Goal: Check status: Check status

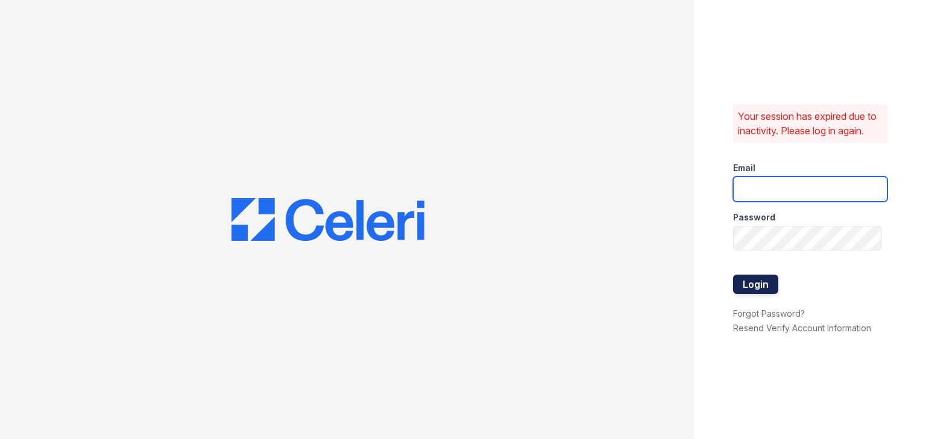
type input "arrivelex@trinity-pm.com"
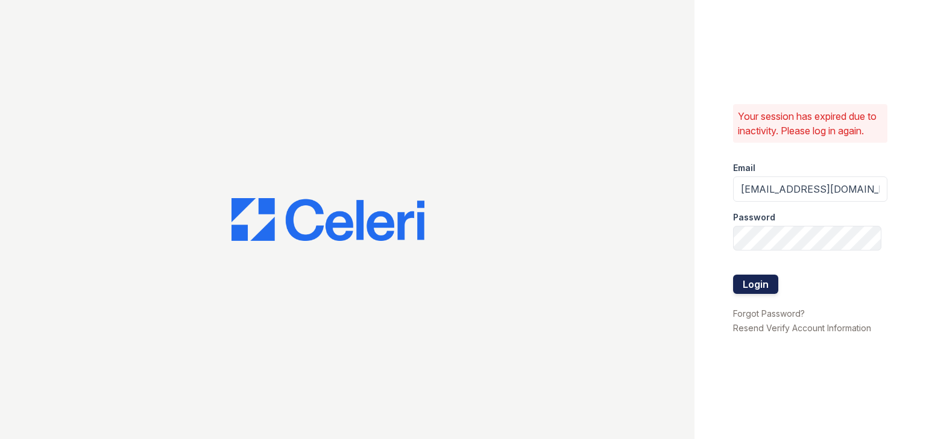
click at [756, 291] on button "Login" at bounding box center [755, 284] width 45 height 19
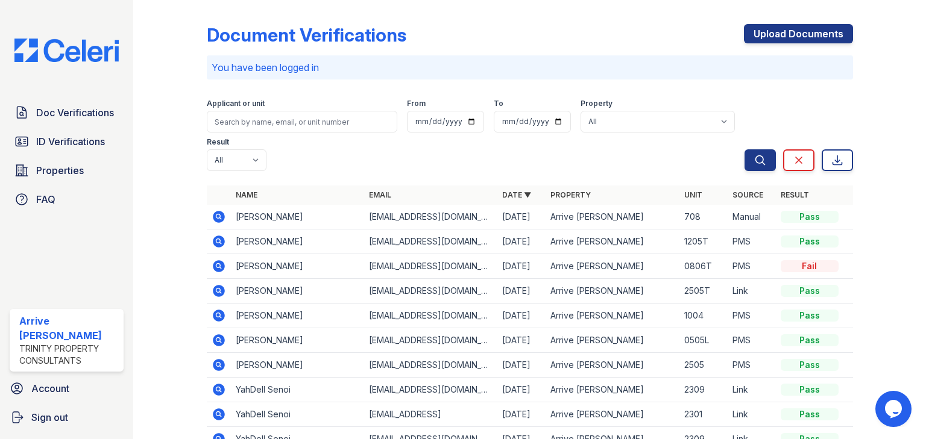
click at [214, 236] on icon at bounding box center [219, 242] width 12 height 12
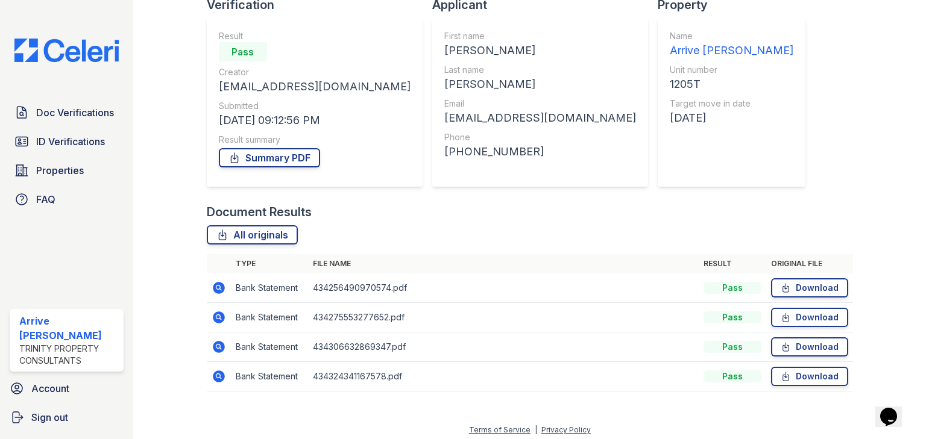
scroll to position [98, 0]
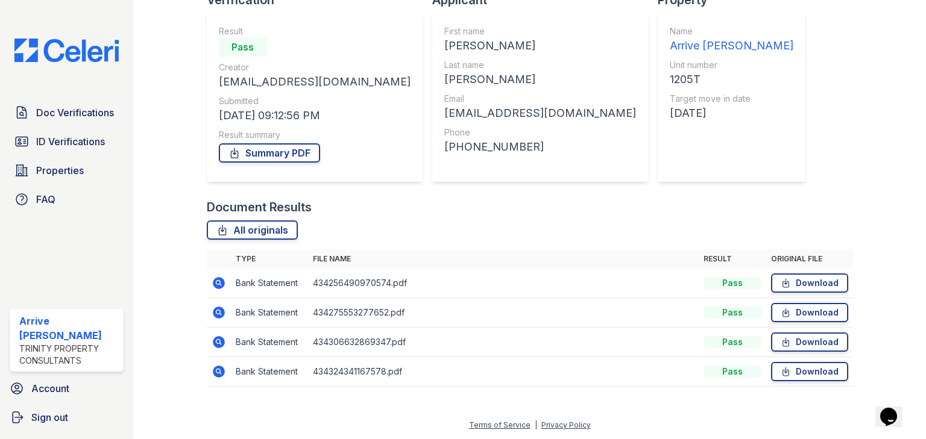
click at [216, 283] on icon at bounding box center [217, 282] width 3 height 3
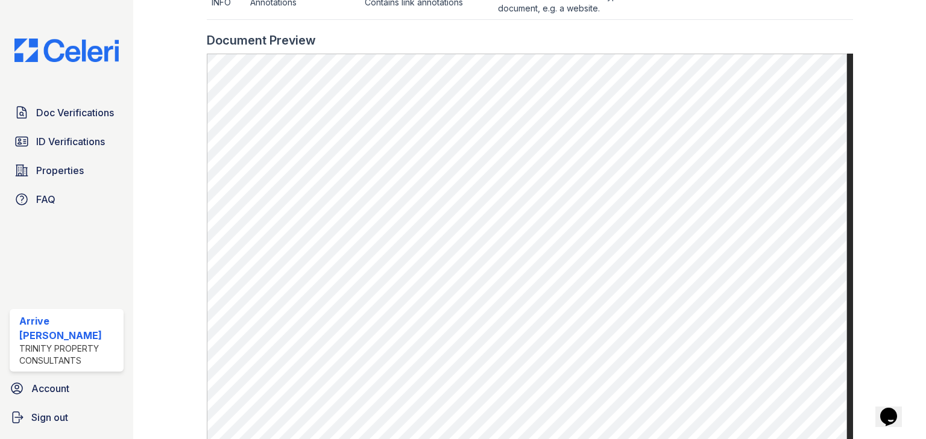
scroll to position [578, 0]
